Goal: Check status

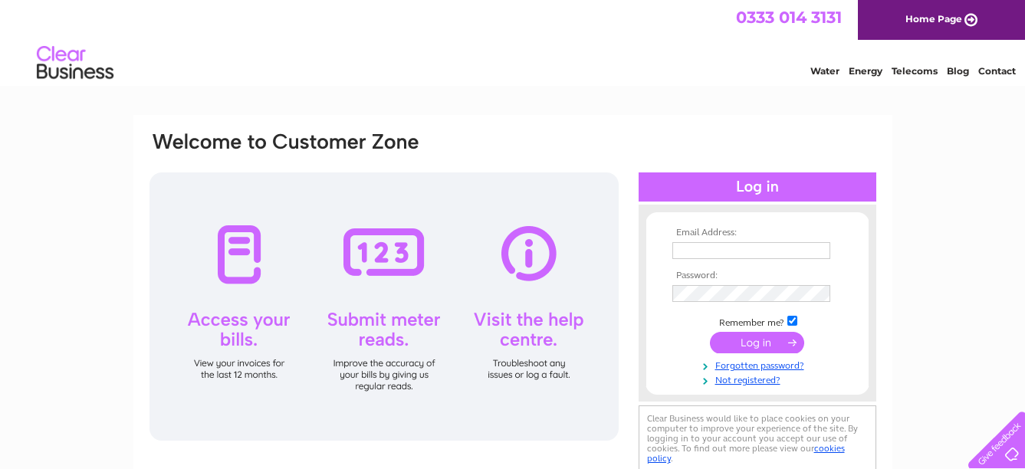
type input "[PERSON_NAME][EMAIL_ADDRESS][PERSON_NAME][DOMAIN_NAME]"
click at [753, 339] on input "submit" at bounding box center [757, 342] width 94 height 21
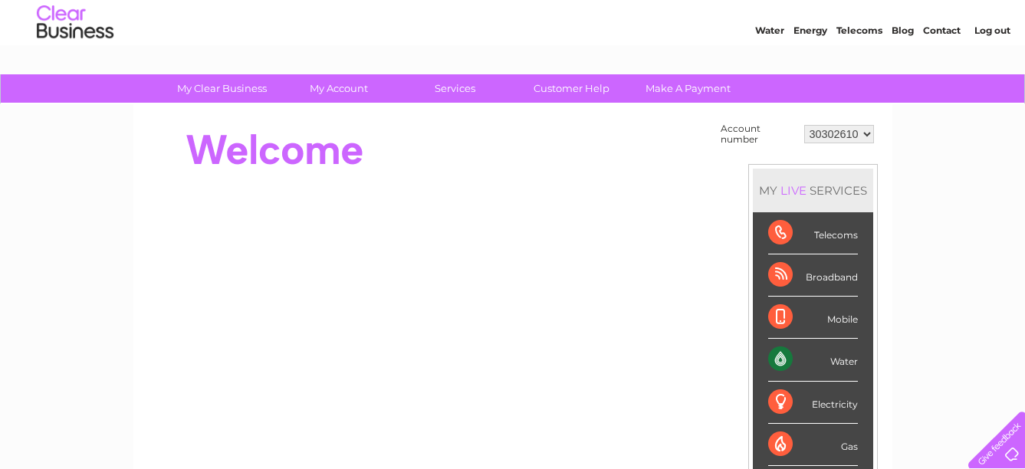
scroll to position [38, 0]
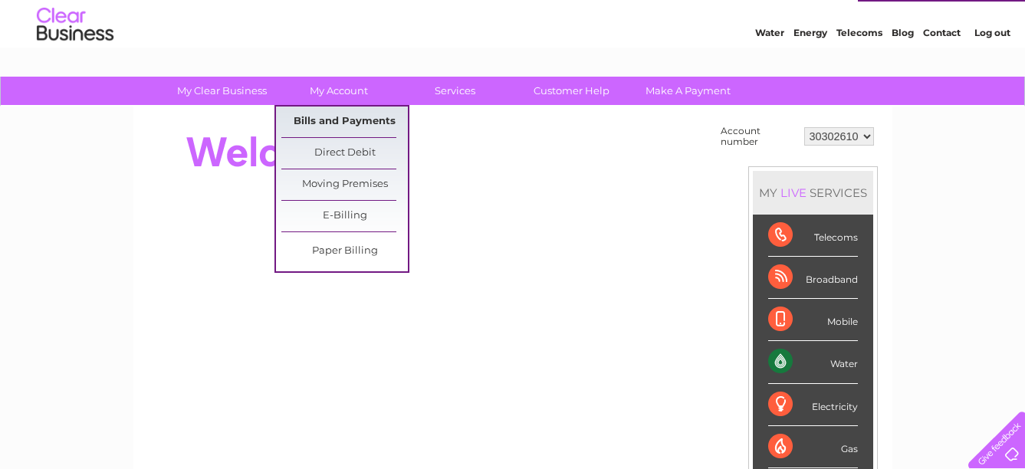
click at [322, 107] on link "Bills and Payments" at bounding box center [344, 122] width 126 height 31
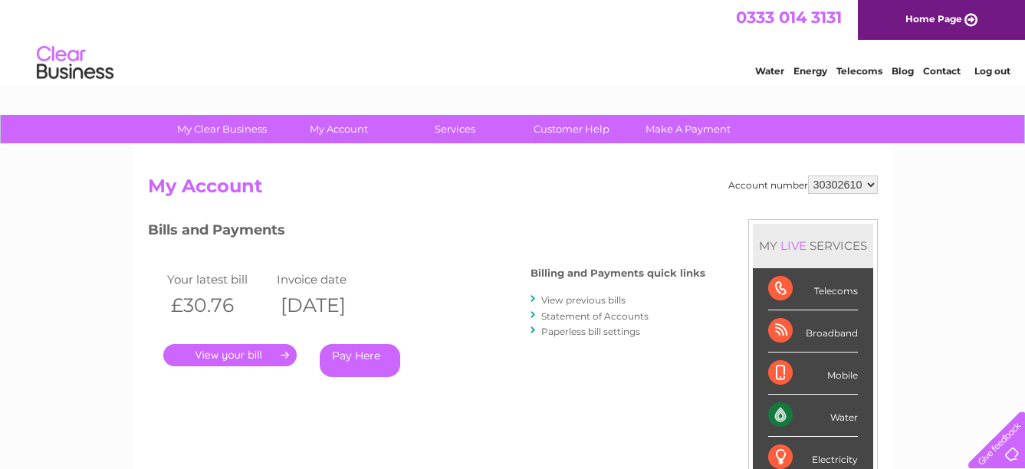
drag, startPoint x: 1033, startPoint y: 93, endPoint x: 1022, endPoint y: 46, distance: 48.0
